Goal: Task Accomplishment & Management: Use online tool/utility

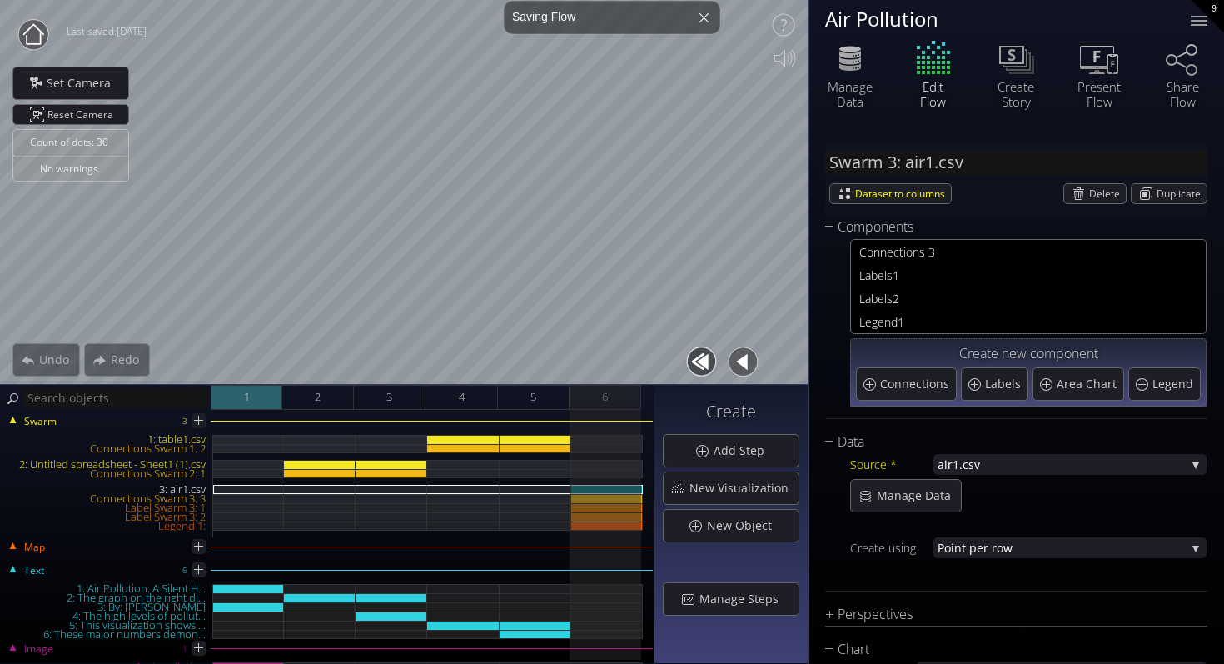
click at [266, 406] on div "1" at bounding box center [247, 397] width 72 height 25
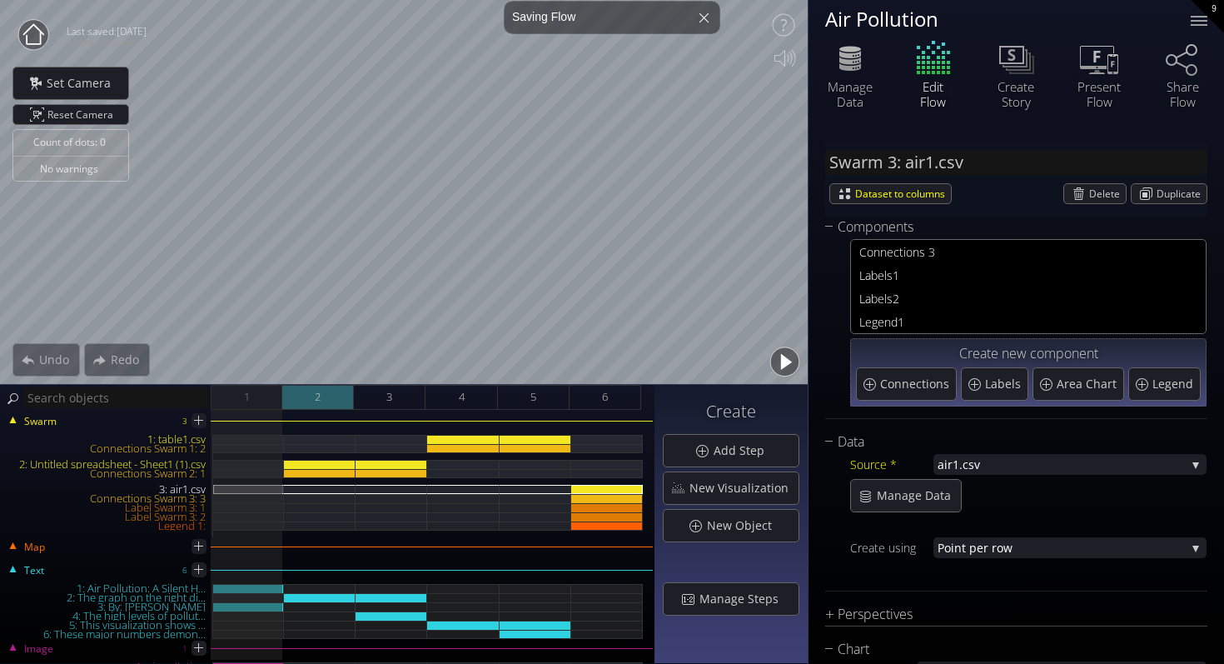
click at [310, 399] on div "2" at bounding box center [318, 397] width 72 height 25
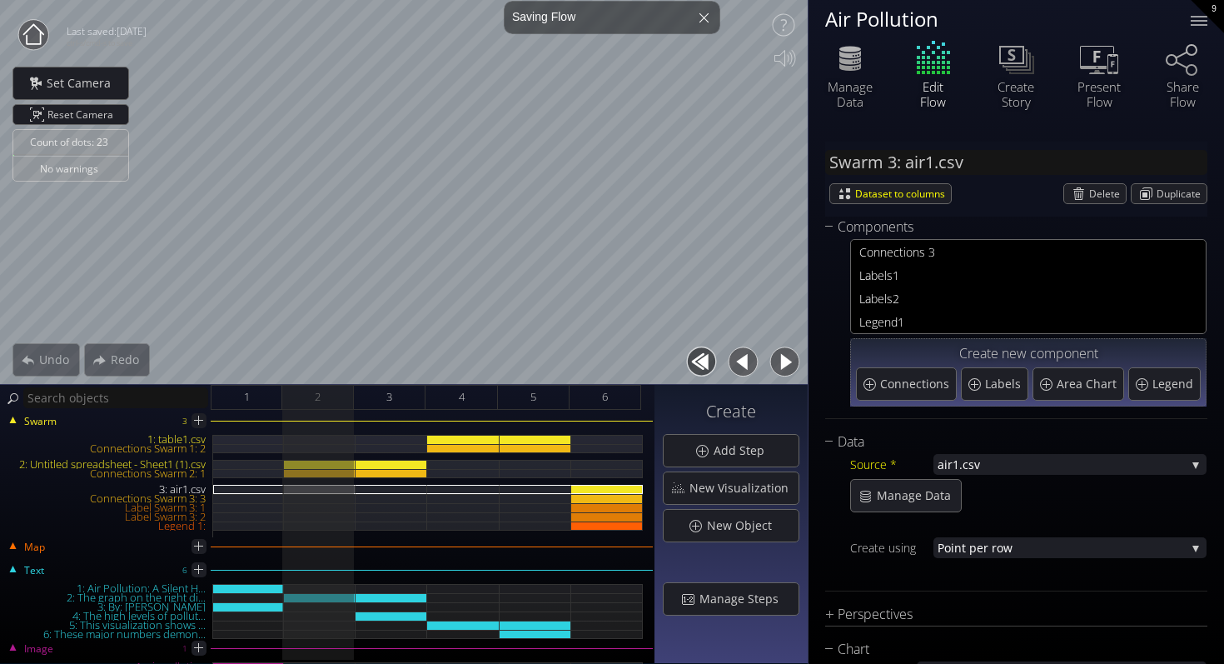
click at [794, 361] on button "button" at bounding box center [784, 361] width 37 height 37
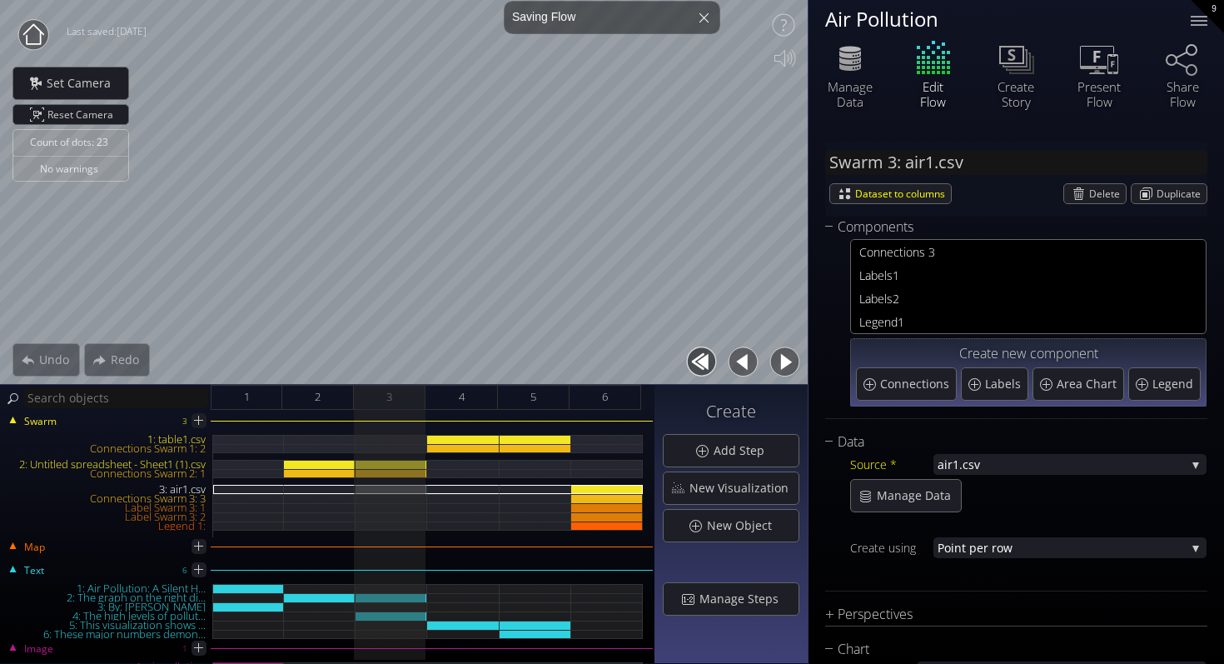
click at [794, 361] on button "button" at bounding box center [784, 361] width 37 height 37
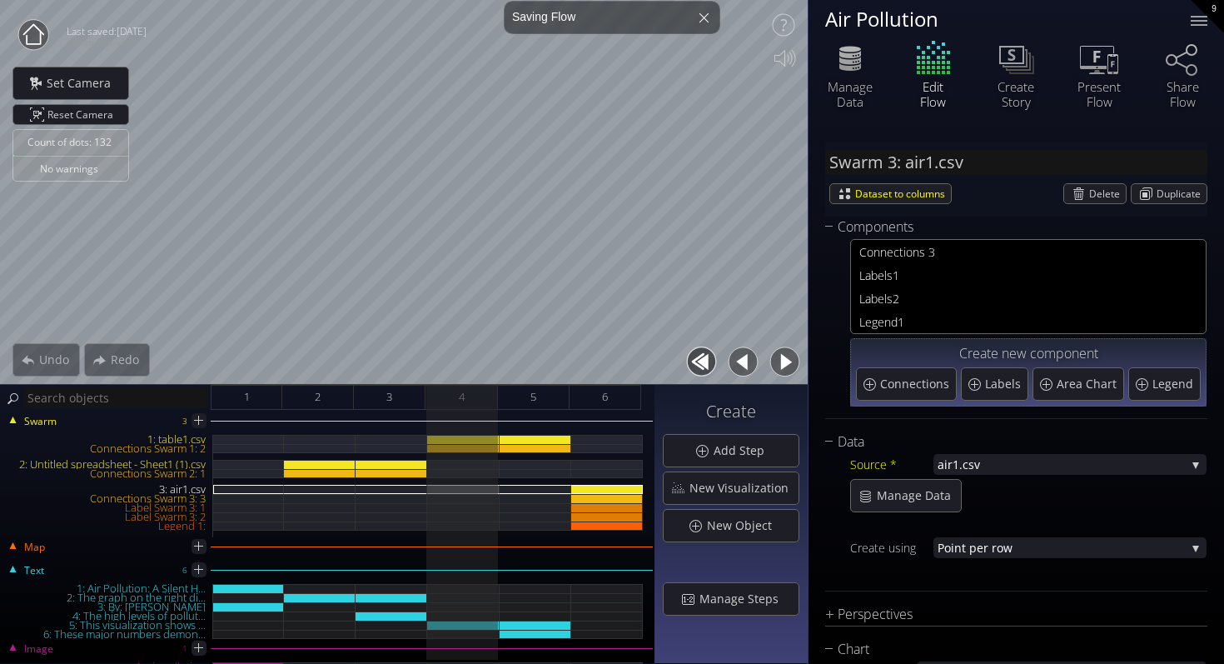
click at [794, 361] on button "button" at bounding box center [784, 361] width 37 height 37
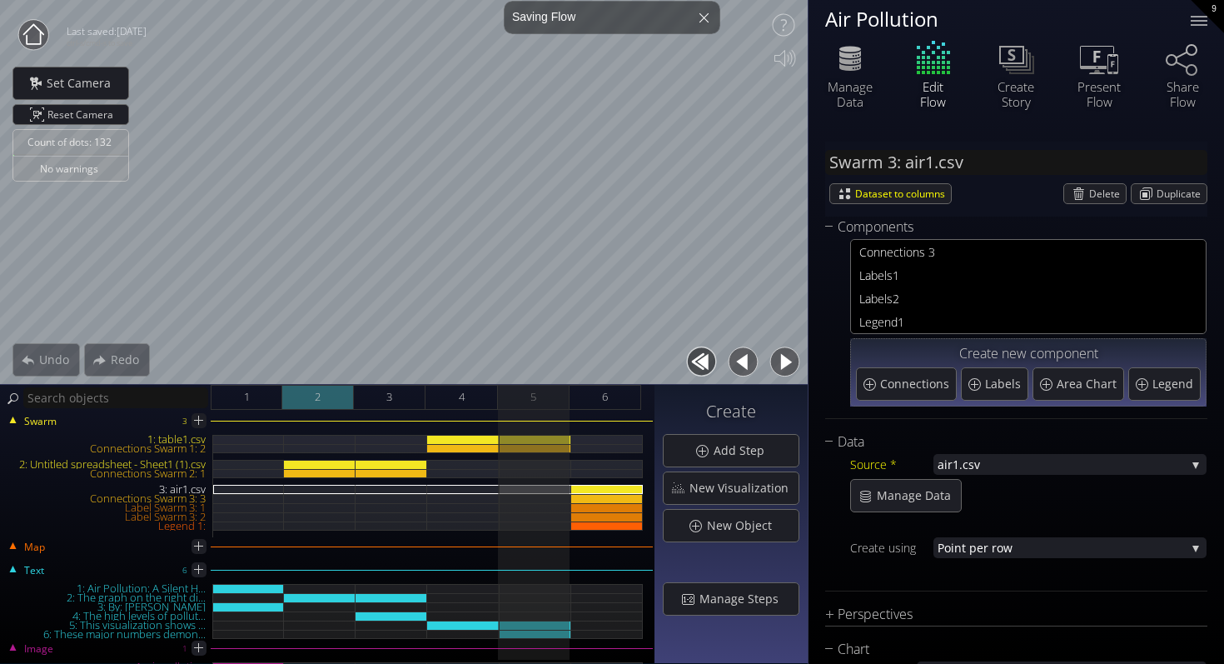
click at [331, 398] on div "2" at bounding box center [318, 397] width 72 height 25
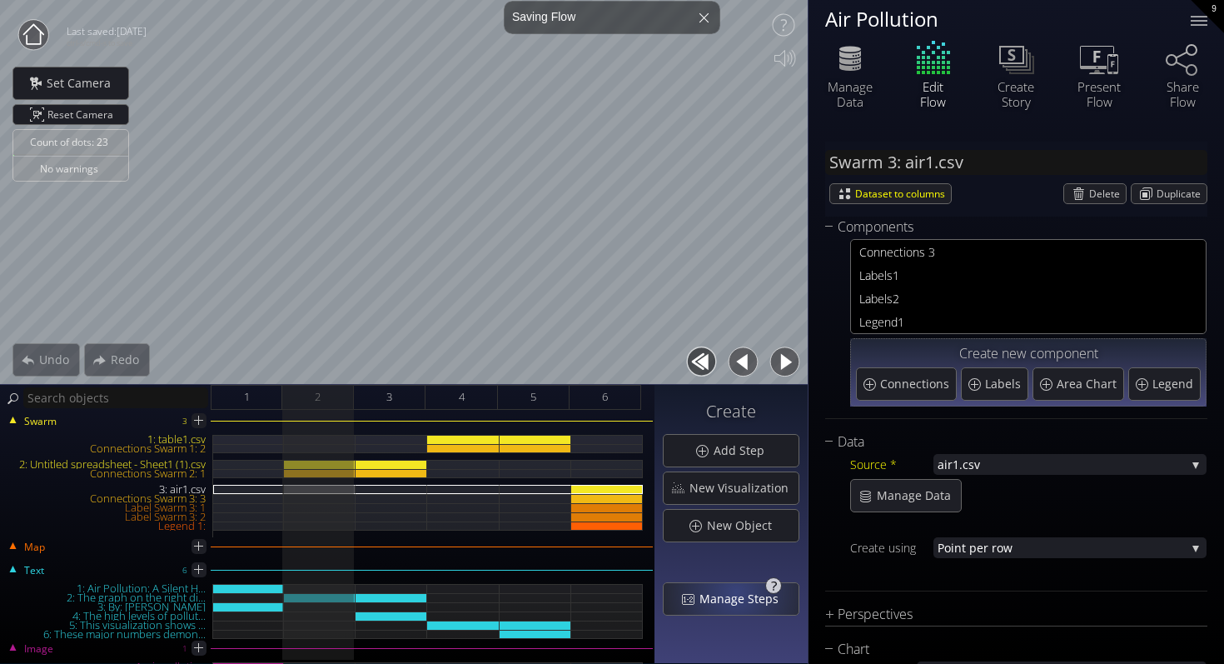
click at [740, 595] on span "Manage Steps" at bounding box center [744, 598] width 90 height 17
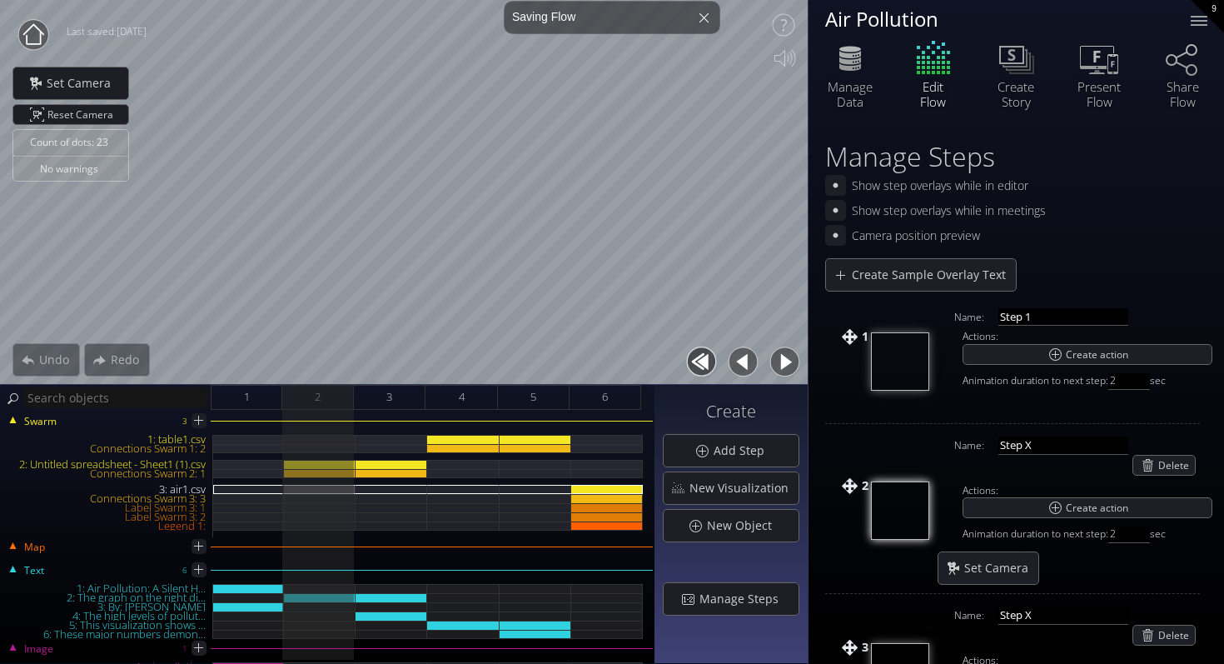
drag, startPoint x: 1059, startPoint y: 317, endPoint x: 992, endPoint y: 321, distance: 67.6
click at [992, 321] on div "Name: Step 1" at bounding box center [1071, 315] width 250 height 22
click at [1042, 440] on input "Step X" at bounding box center [1063, 444] width 130 height 17
click at [1036, 442] on input "Step X" at bounding box center [1063, 444] width 130 height 17
click at [756, 529] on span "New Object" at bounding box center [744, 525] width 76 height 17
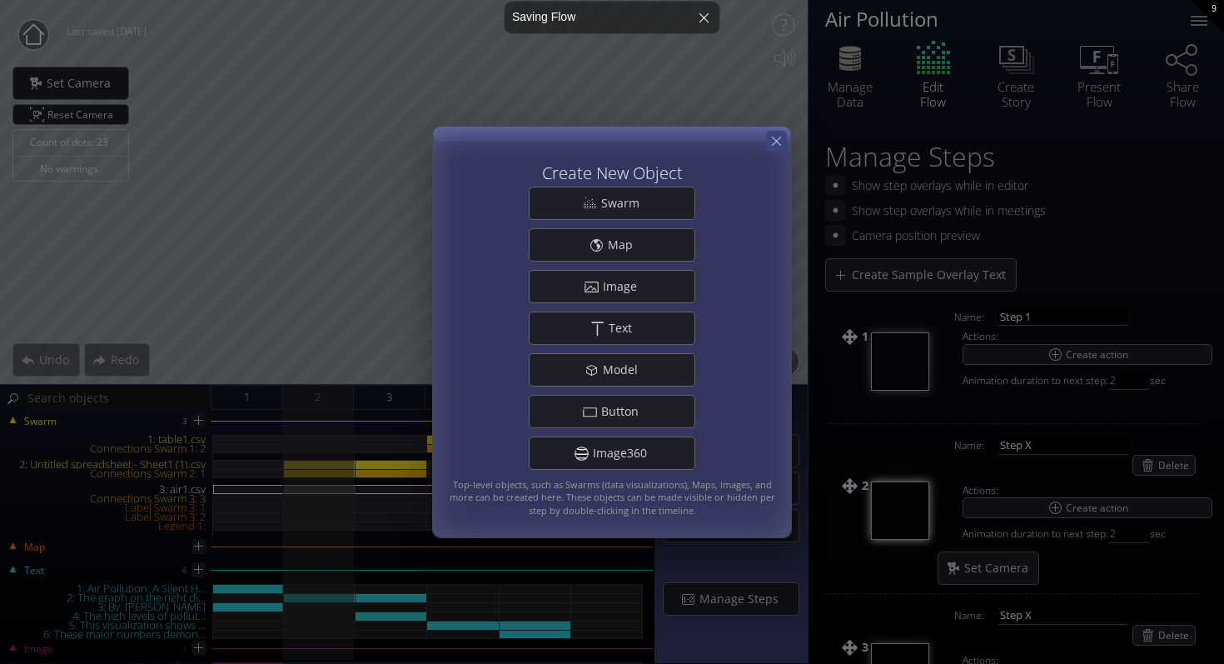
click at [773, 144] on icon at bounding box center [777, 141] width 16 height 16
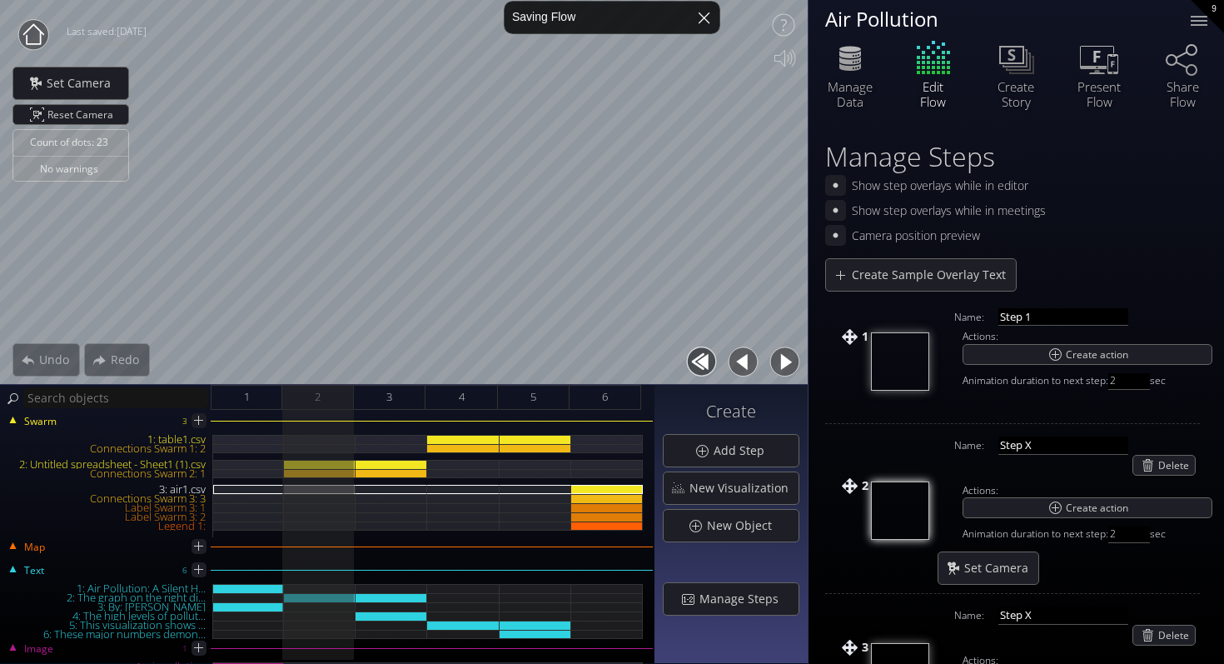
click at [704, 21] on div at bounding box center [704, 18] width 40 height 40
drag, startPoint x: 1048, startPoint y: 325, endPoint x: 1002, endPoint y: 317, distance: 46.4
click at [1002, 316] on input "Step 1" at bounding box center [1063, 316] width 130 height 17
click at [1038, 314] on input "Step 1" at bounding box center [1063, 316] width 130 height 17
click at [1005, 317] on input "Step 1" at bounding box center [1063, 316] width 130 height 17
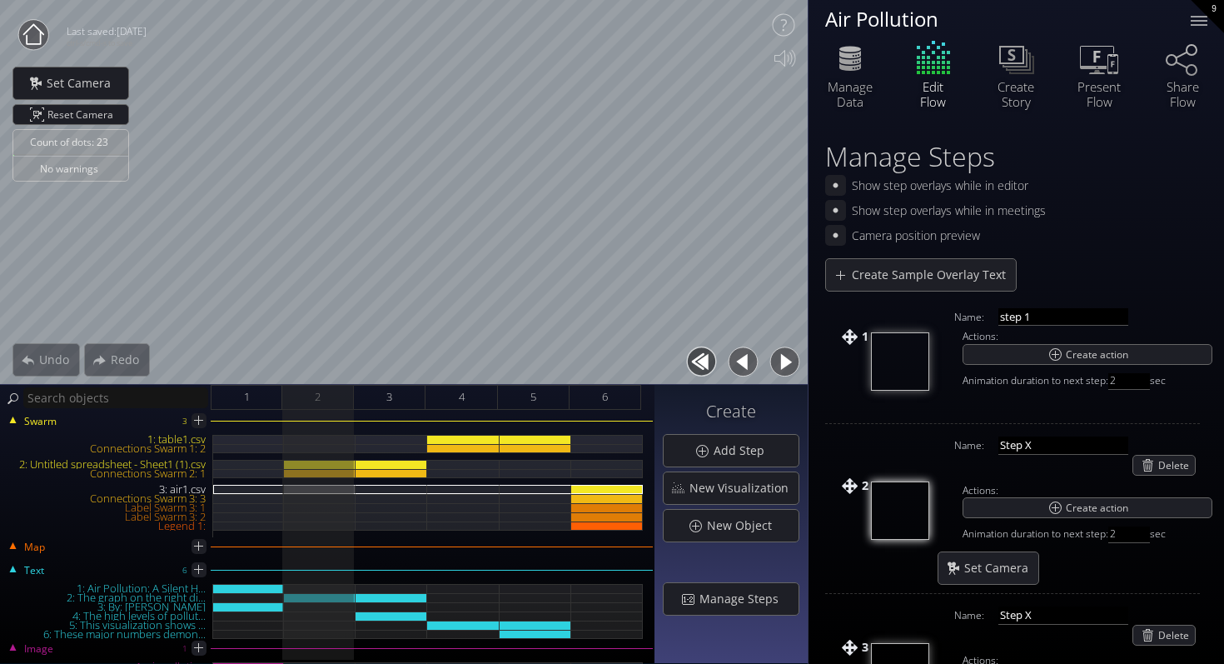
type input "step 1"
click at [255, 395] on div "1" at bounding box center [247, 397] width 72 height 25
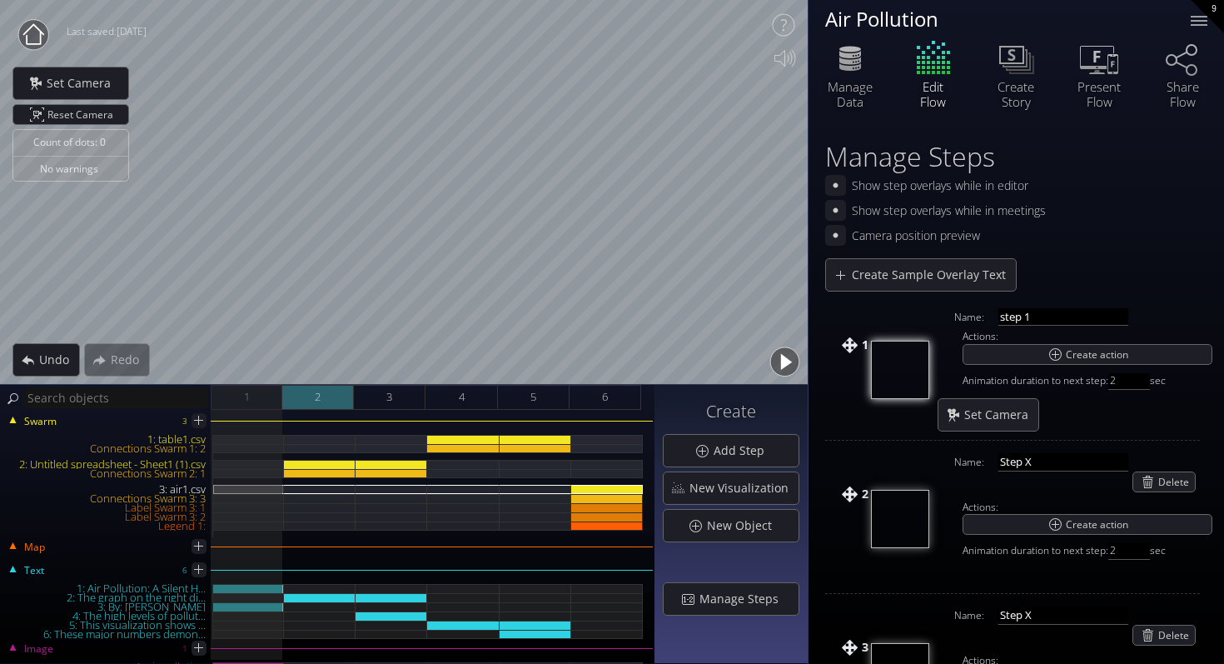
click at [343, 396] on div "2" at bounding box center [318, 397] width 72 height 25
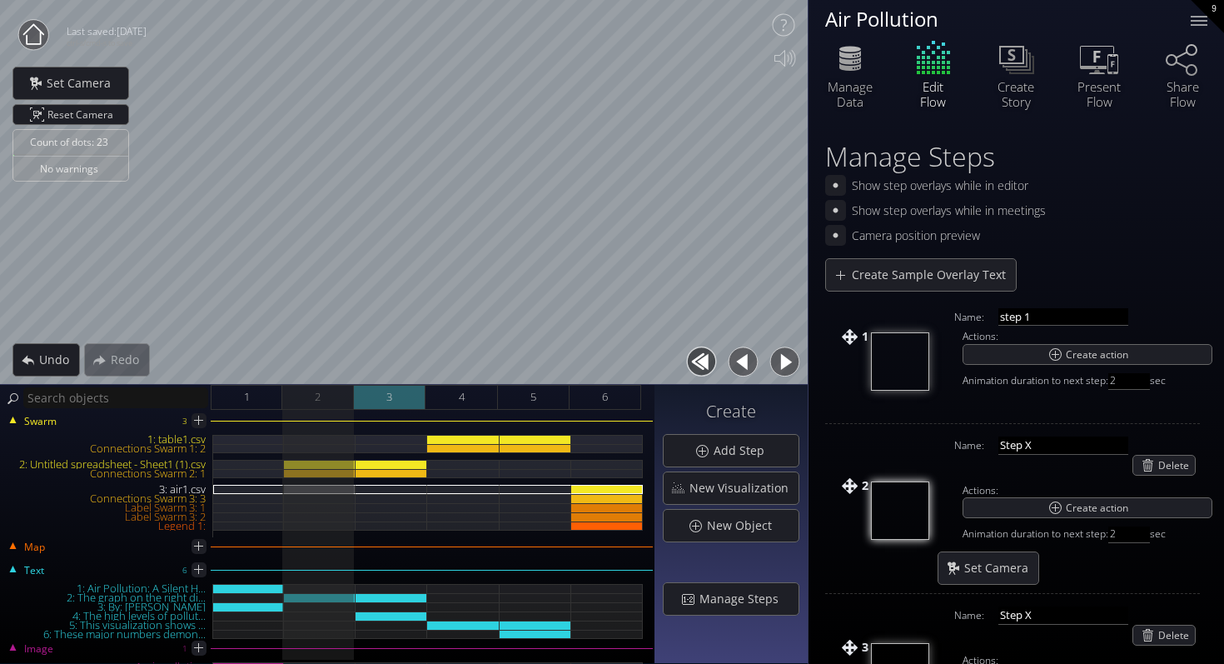
click at [389, 395] on span "3" at bounding box center [389, 396] width 6 height 21
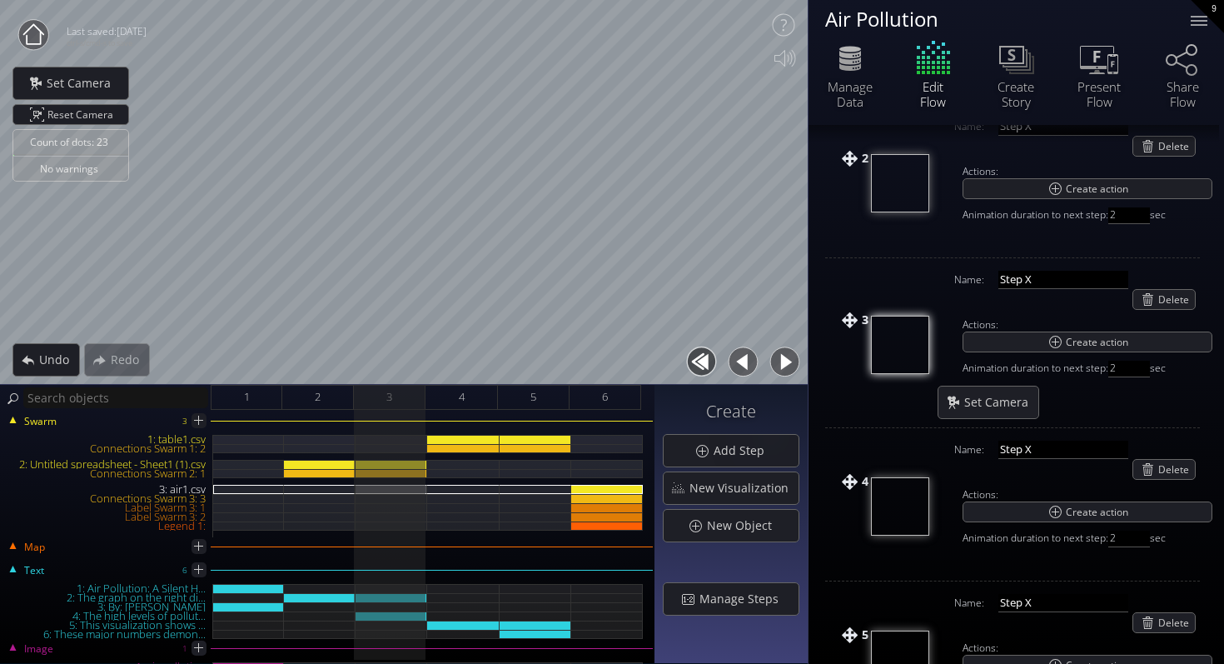
scroll to position [597, 0]
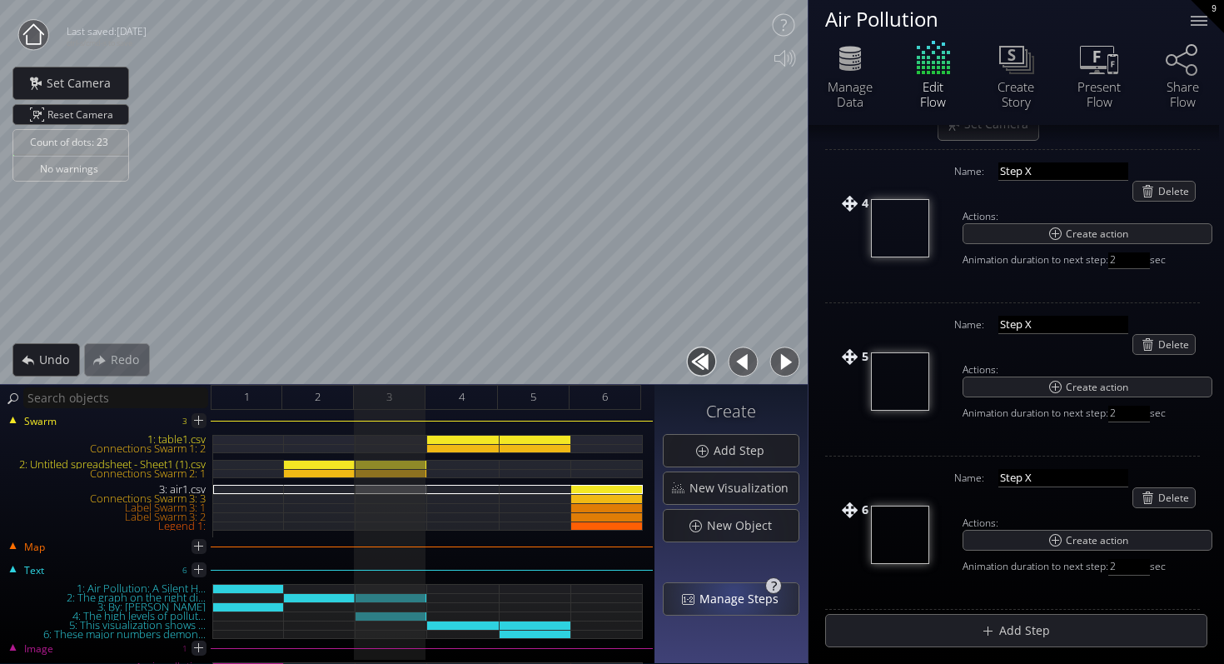
click at [737, 599] on span "Manage Steps" at bounding box center [744, 598] width 90 height 17
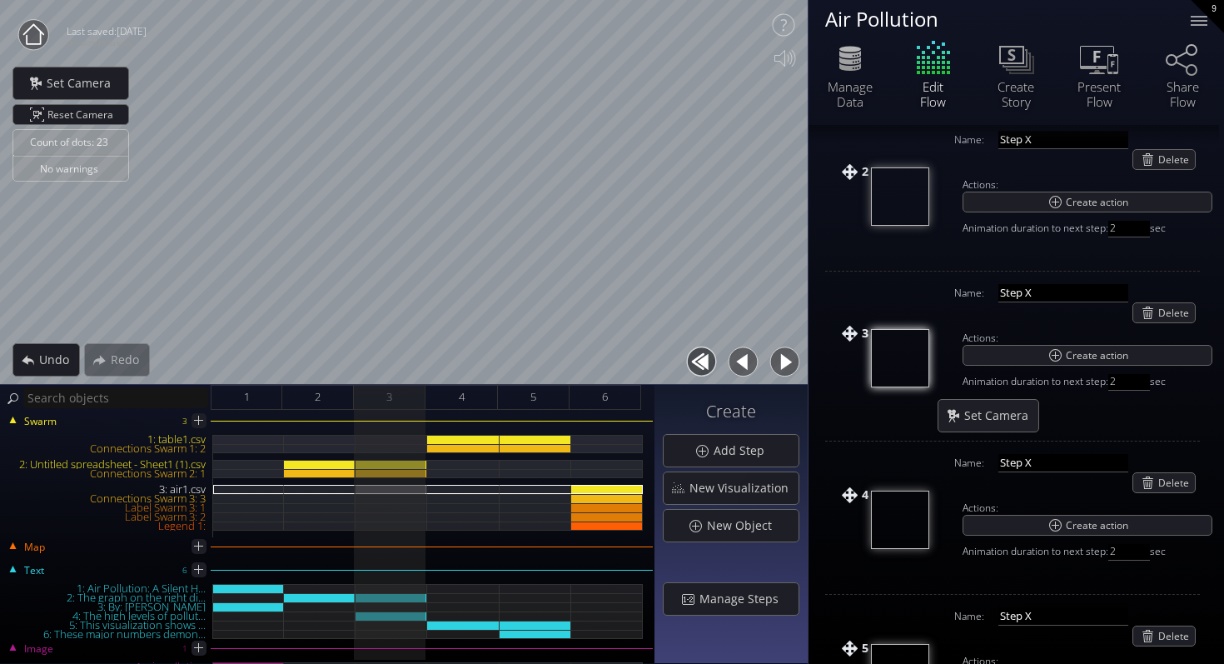
scroll to position [0, 0]
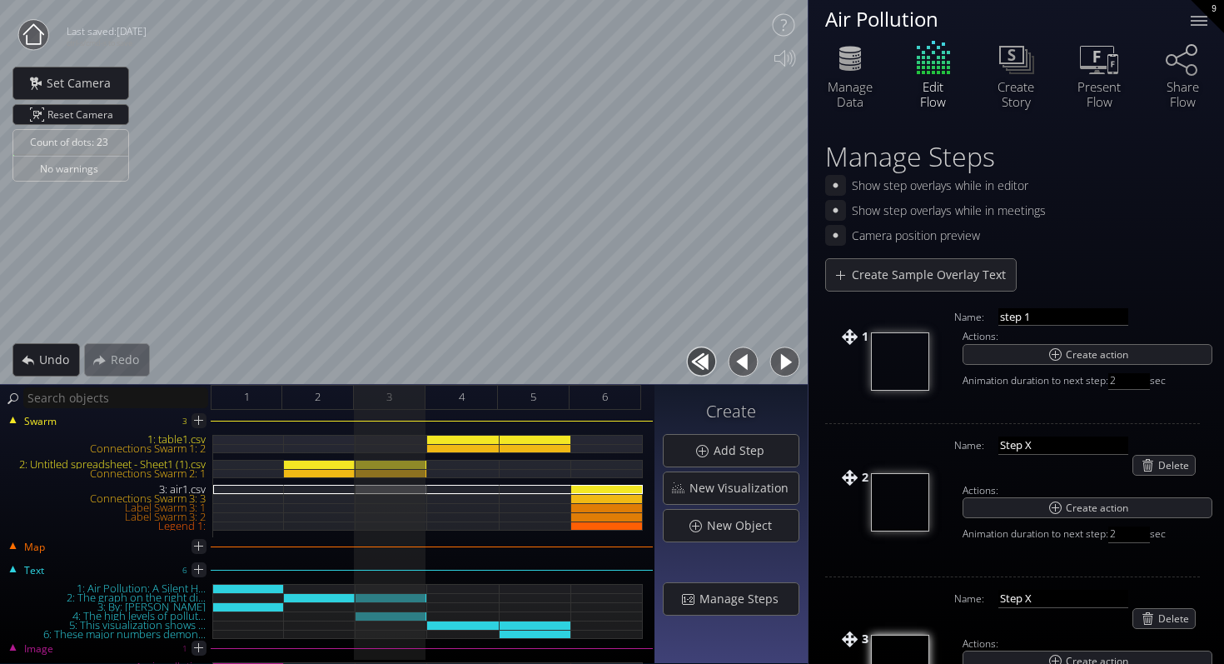
drag, startPoint x: 1049, startPoint y: 319, endPoint x: 987, endPoint y: 319, distance: 62.5
click at [987, 319] on div "Name: step 1" at bounding box center [1071, 315] width 250 height 22
click at [289, 401] on div "2" at bounding box center [318, 397] width 72 height 25
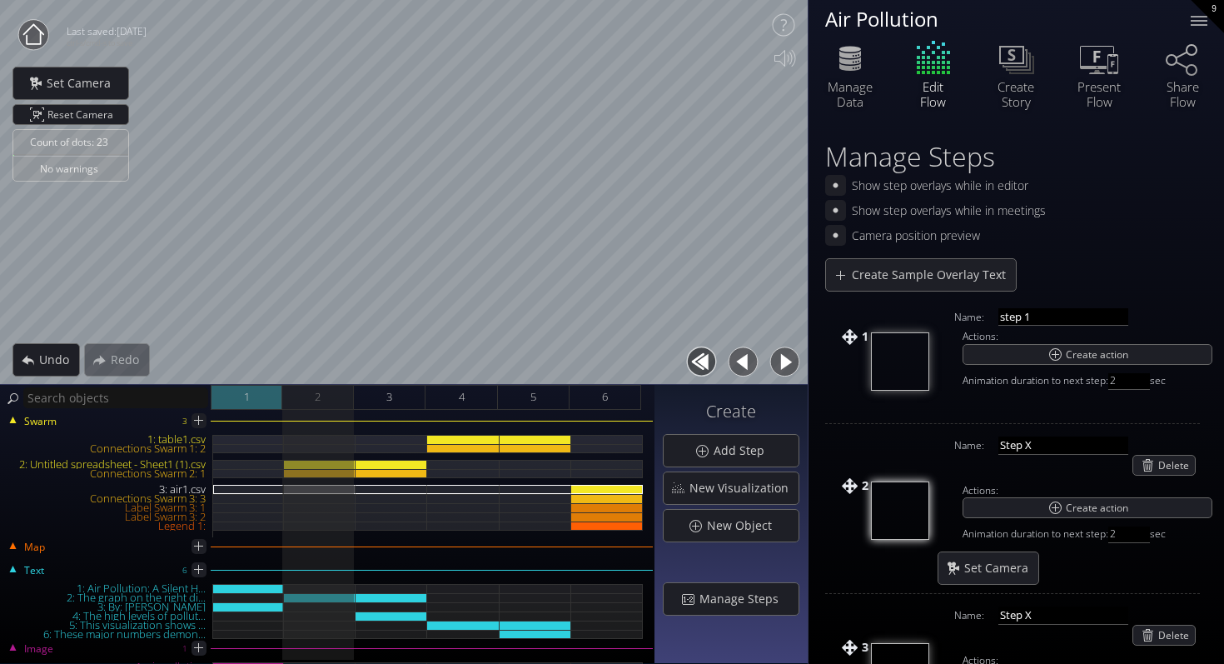
click at [261, 401] on div "1" at bounding box center [247, 397] width 72 height 25
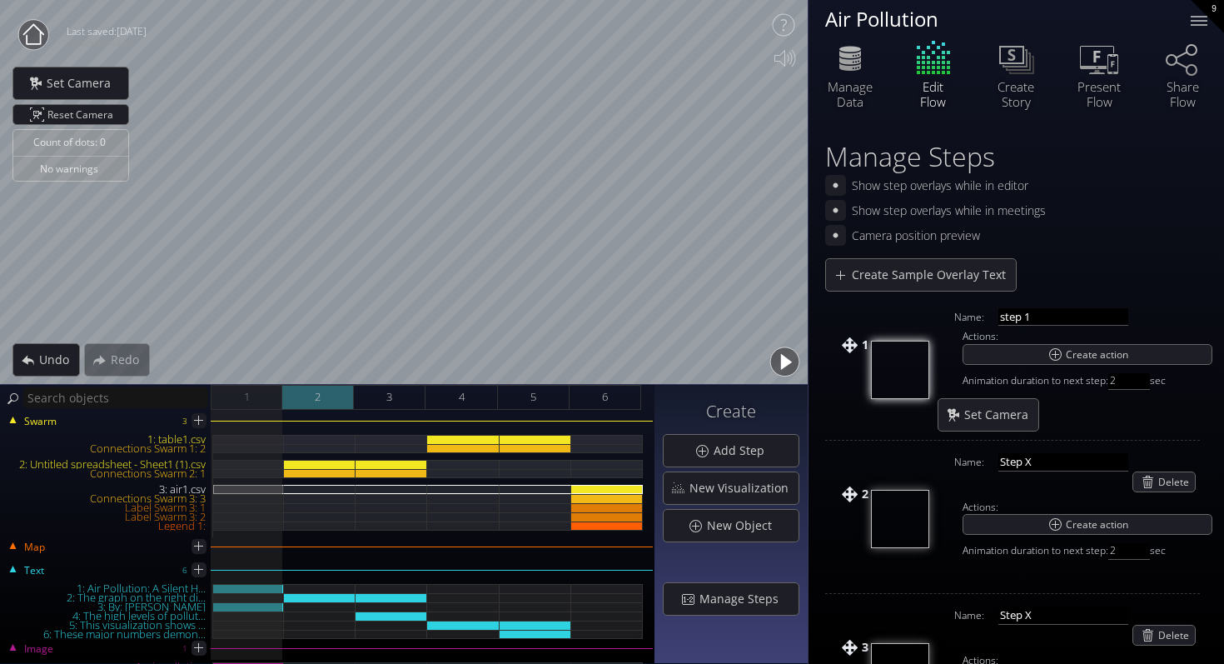
click at [331, 397] on div "2" at bounding box center [318, 397] width 72 height 25
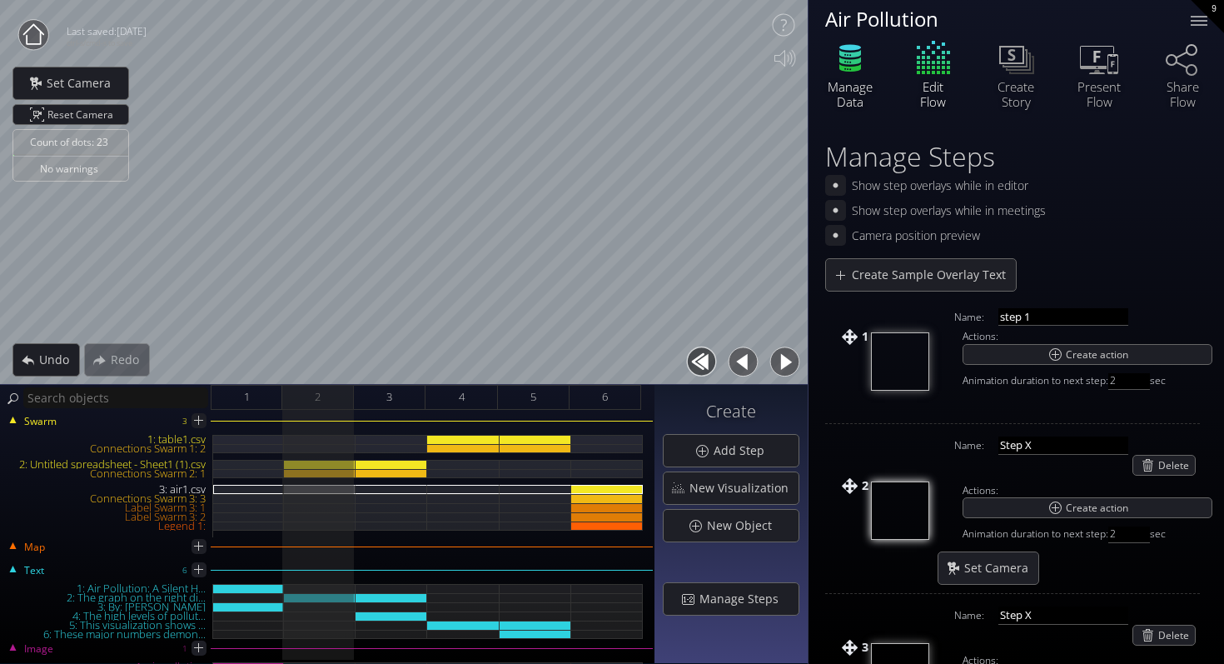
click at [849, 67] on icon at bounding box center [850, 67] width 22 height 7
click at [316, 399] on span "2" at bounding box center [318, 396] width 6 height 21
click at [313, 401] on div "2" at bounding box center [318, 397] width 72 height 25
click at [263, 407] on div "1" at bounding box center [247, 397] width 72 height 25
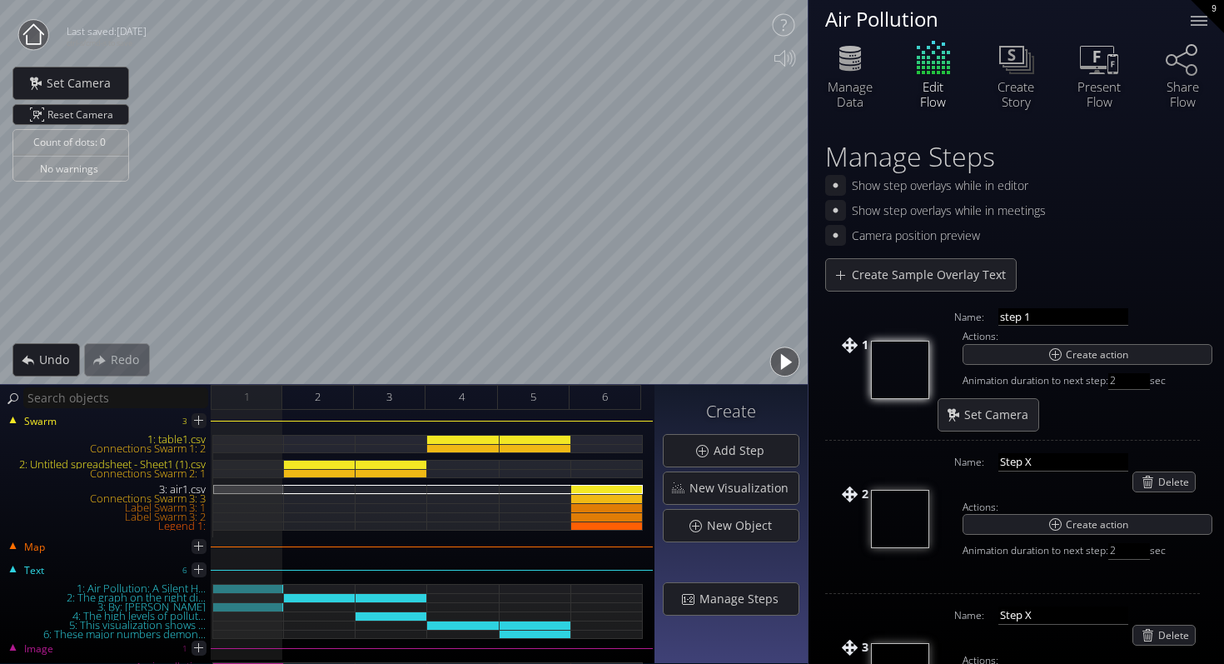
click at [914, 72] on div "Edit Flow" at bounding box center [933, 72] width 83 height 71
click at [934, 69] on div "Edit Flow" at bounding box center [933, 72] width 83 height 71
click at [251, 406] on div "1" at bounding box center [247, 397] width 72 height 25
drag, startPoint x: 1043, startPoint y: 465, endPoint x: 954, endPoint y: 462, distance: 88.3
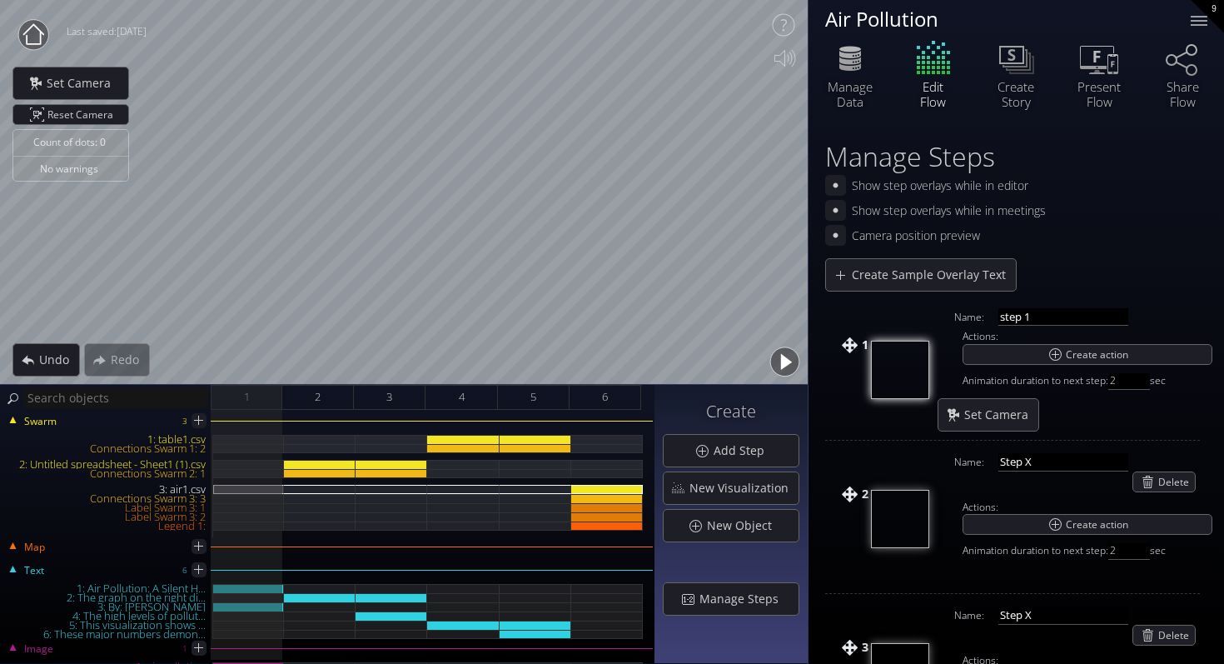
click at [954, 462] on div "Name: Step X Delete" at bounding box center [1071, 472] width 250 height 47
type input "Number of "Unhealthy Days""
click at [311, 396] on div "2" at bounding box center [318, 397] width 72 height 25
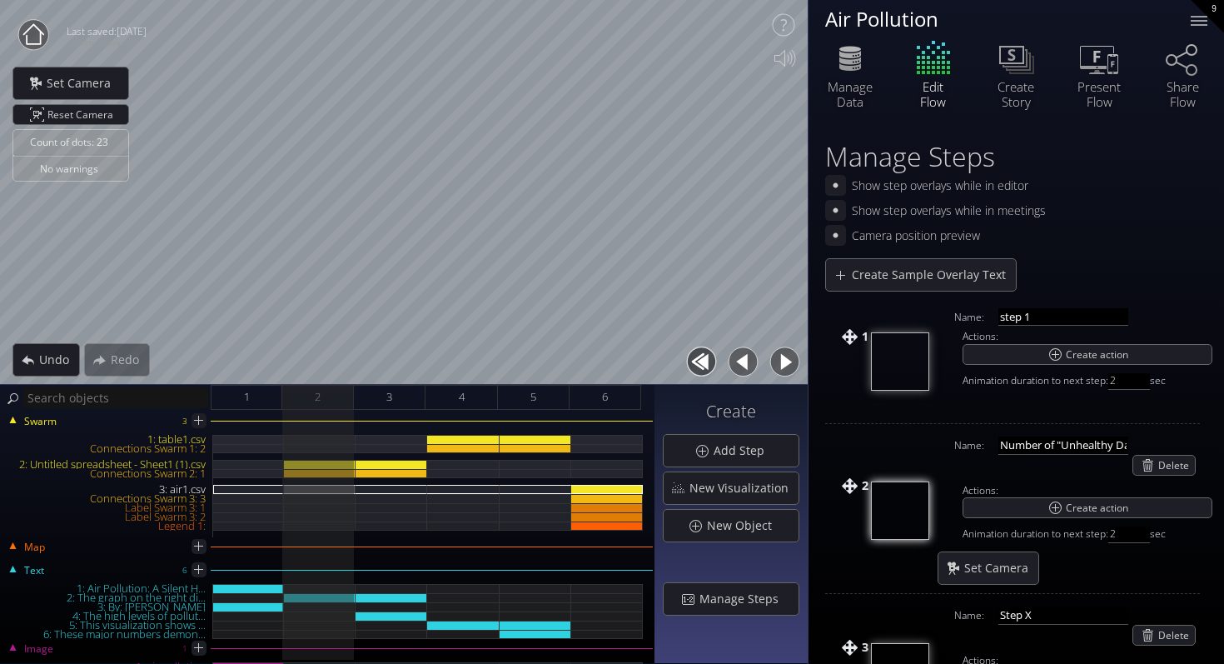
click at [729, 355] on button "button" at bounding box center [742, 361] width 37 height 37
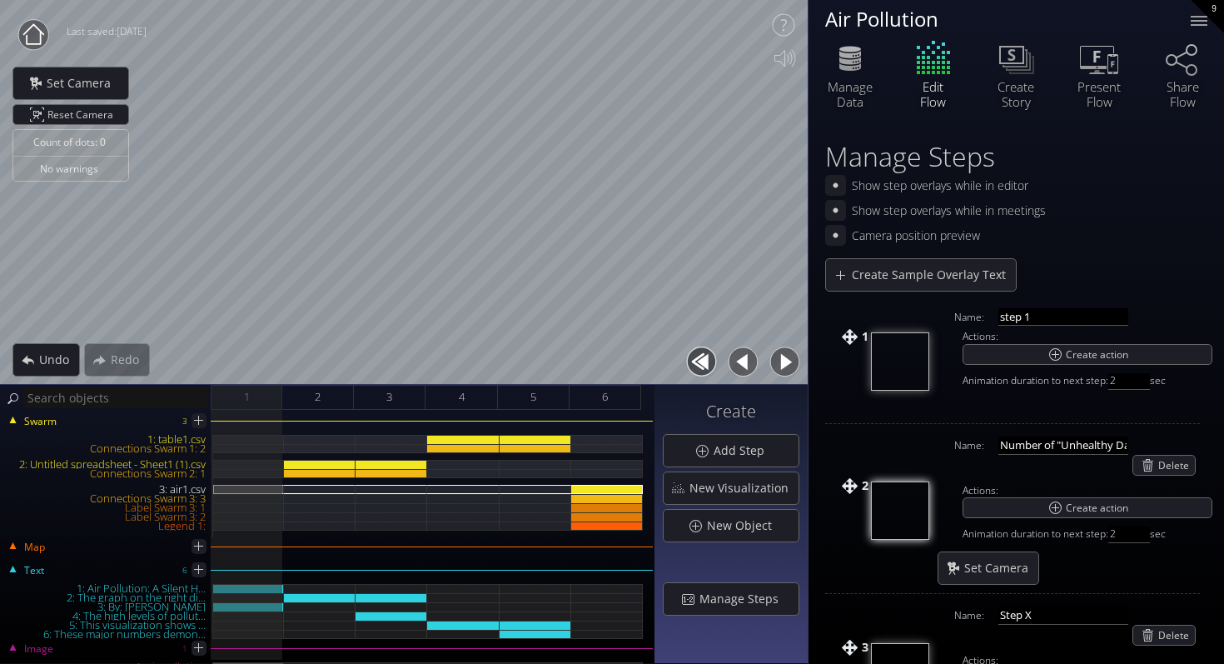
click at [791, 363] on button "button" at bounding box center [784, 361] width 37 height 37
